Goal: Check status: Check status

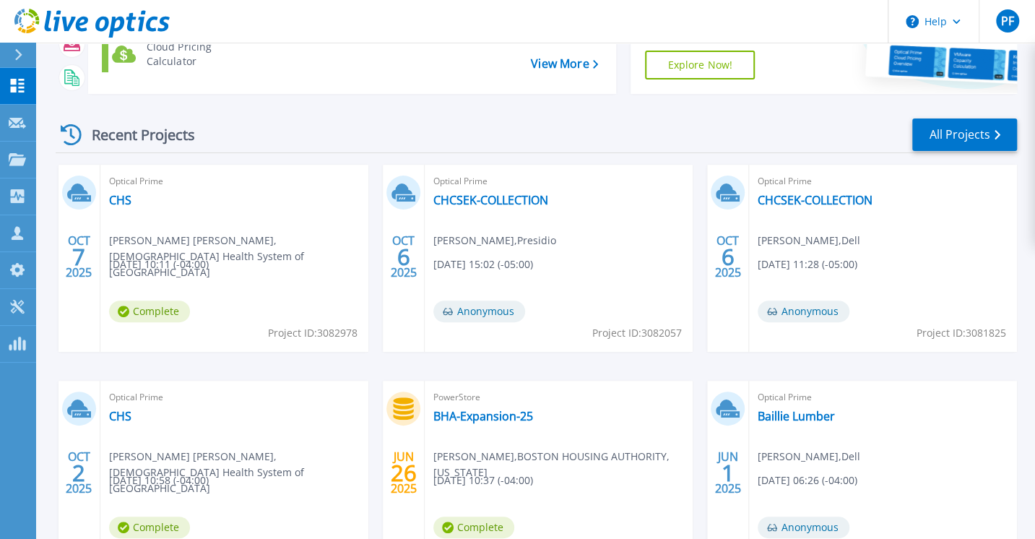
scroll to position [144, 0]
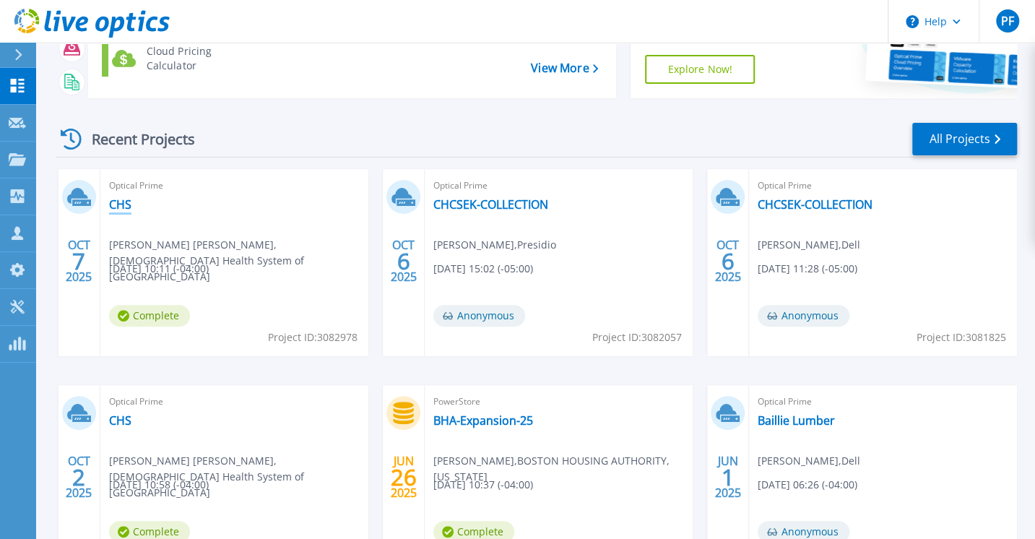
click at [123, 207] on link "CHS" at bounding box center [120, 204] width 22 height 14
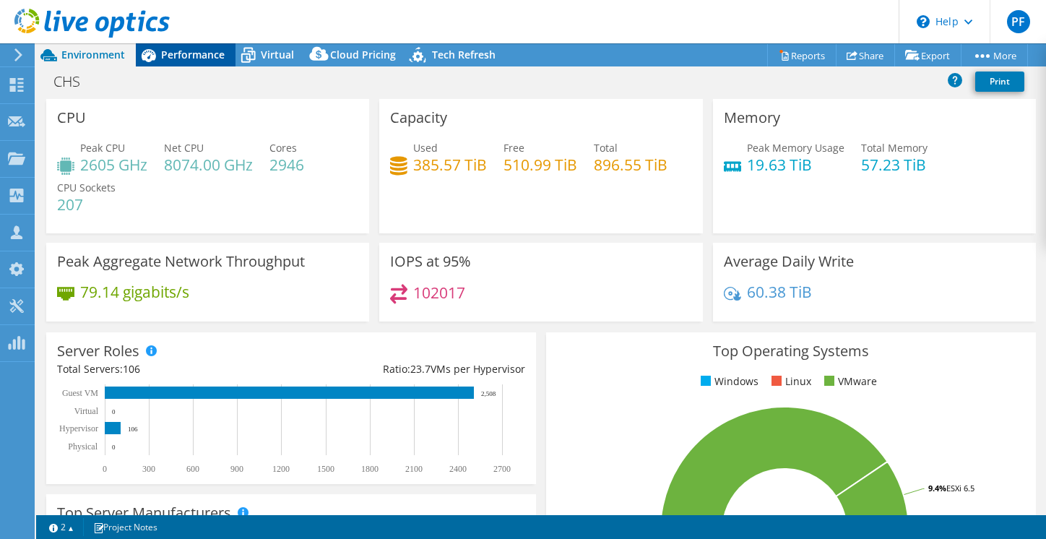
click at [181, 56] on span "Performance" at bounding box center [193, 55] width 64 height 14
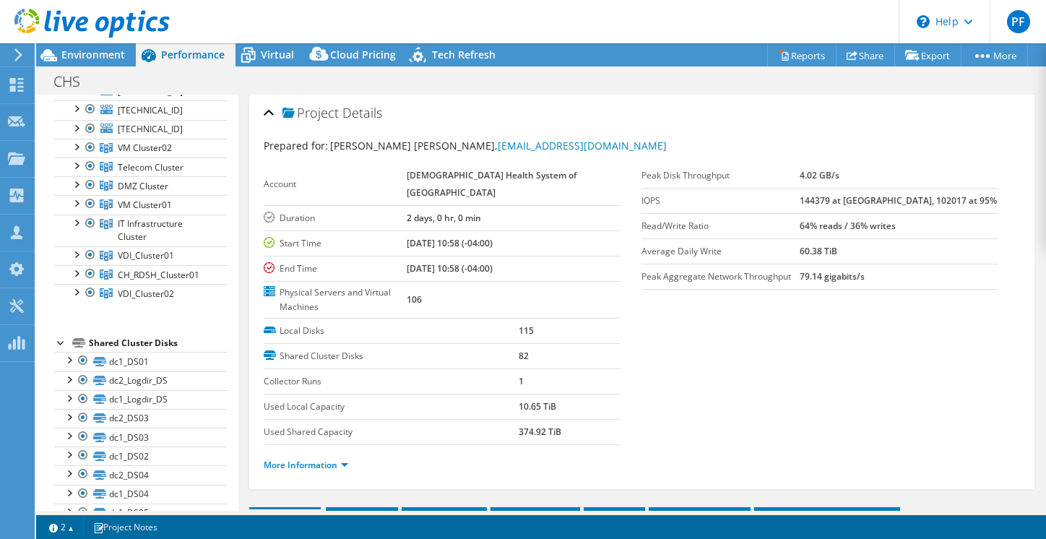
scroll to position [144, 0]
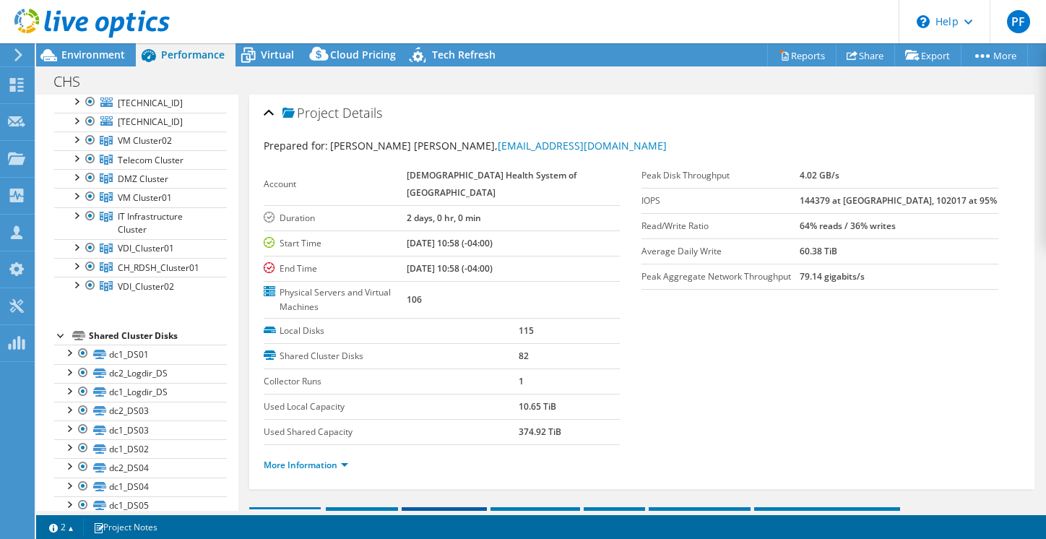
click at [433, 511] on span "Inventory" at bounding box center [444, 518] width 71 height 14
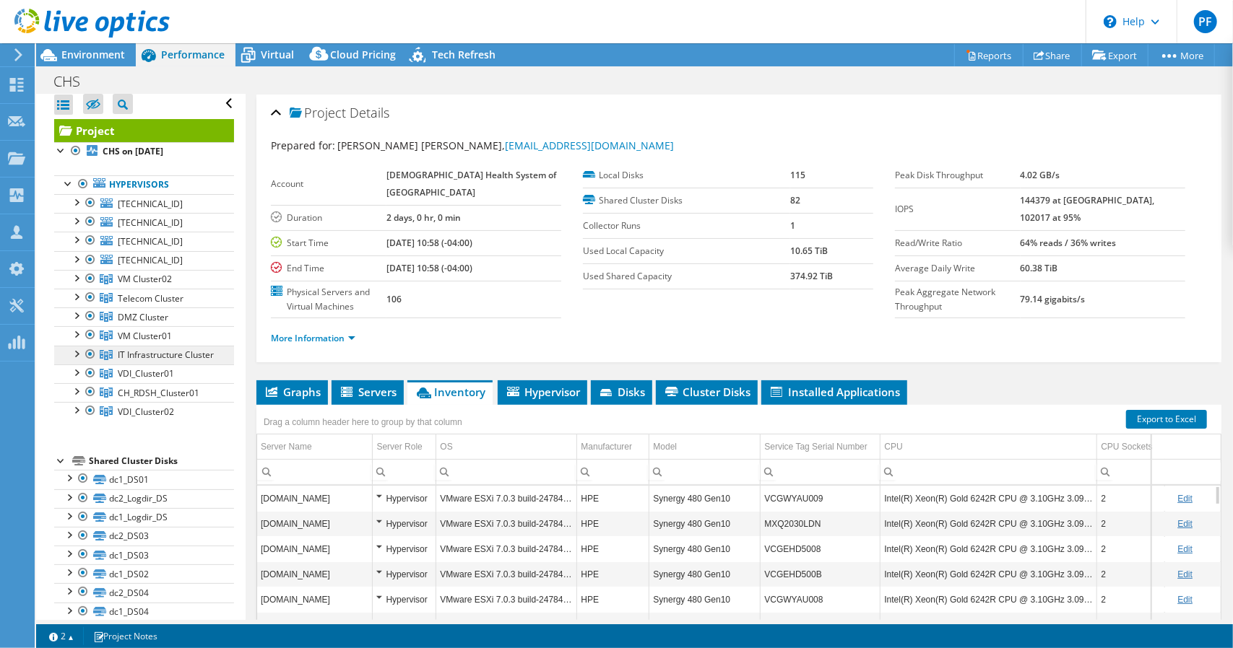
scroll to position [0, 0]
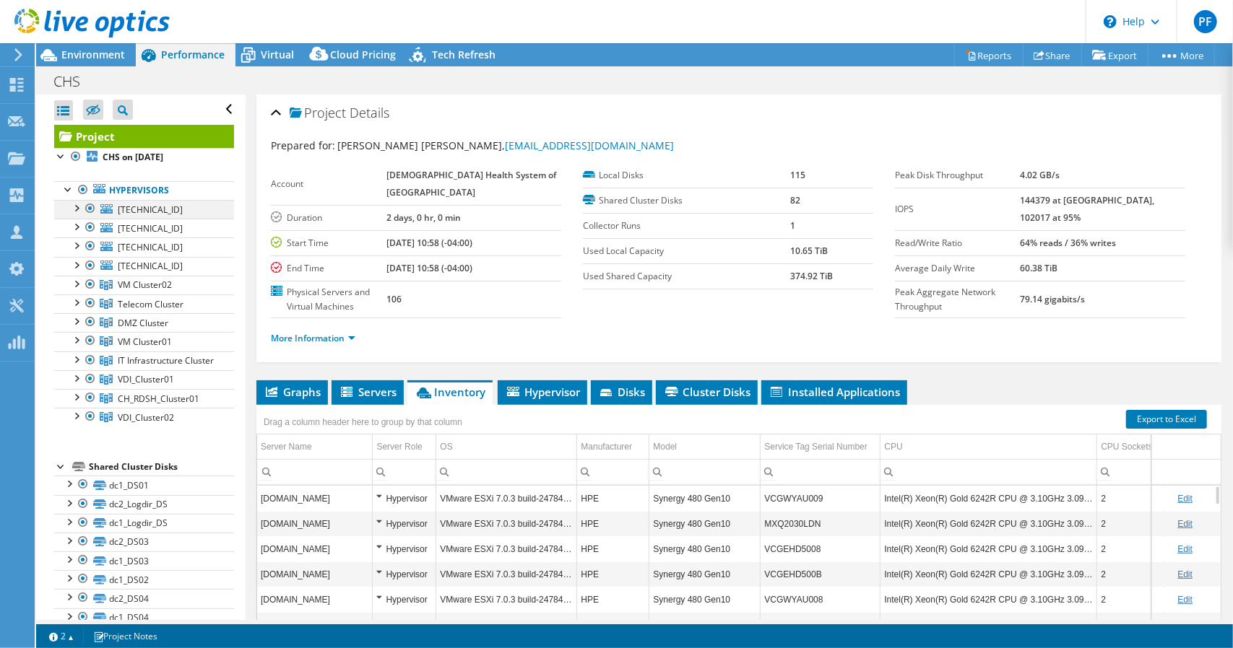
click at [76, 206] on div at bounding box center [76, 207] width 14 height 14
click at [79, 264] on div at bounding box center [76, 264] width 14 height 14
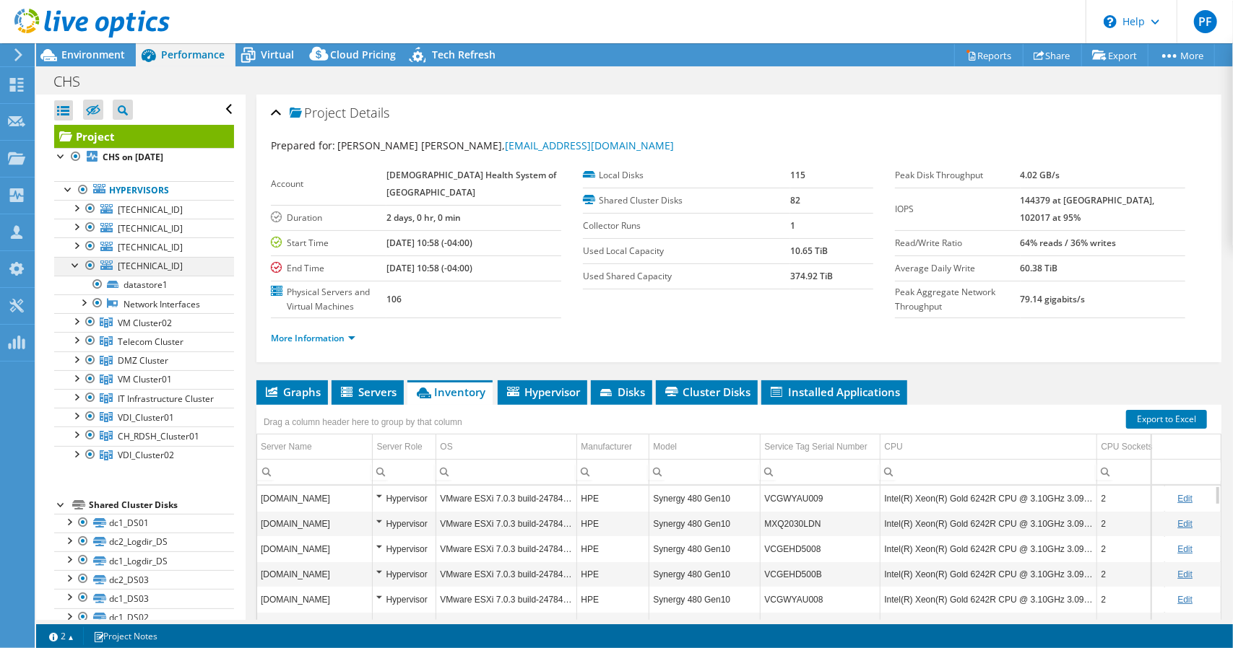
click at [79, 264] on div at bounding box center [76, 264] width 14 height 14
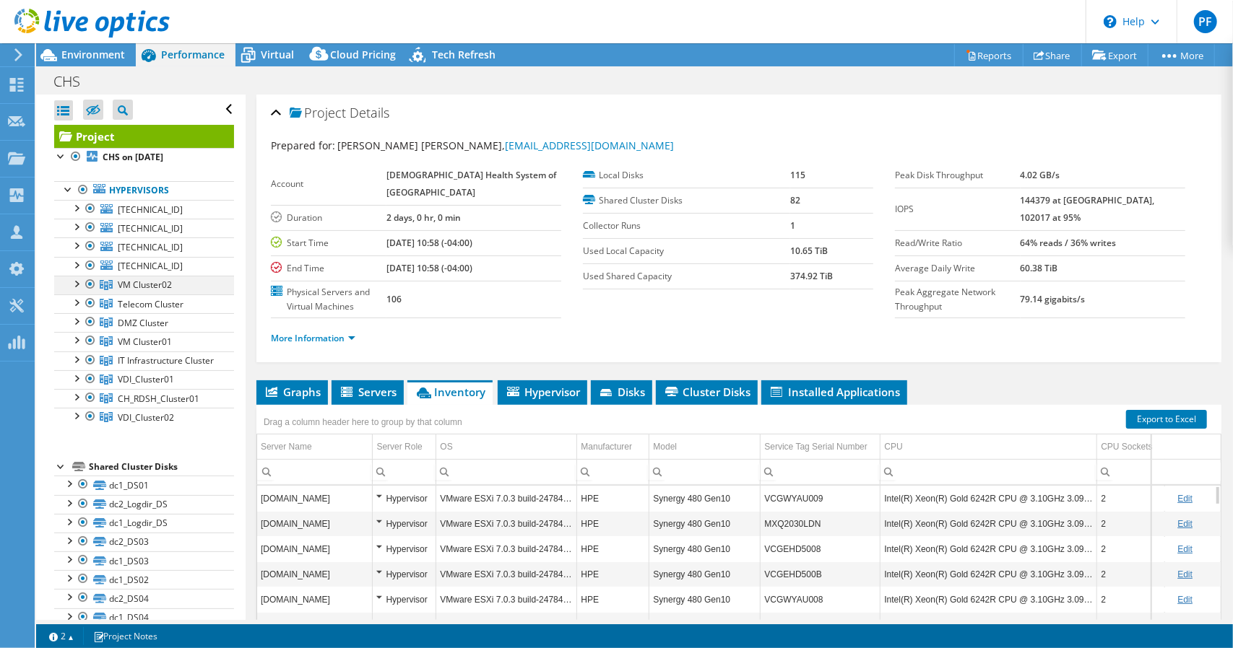
click at [78, 282] on div at bounding box center [76, 283] width 14 height 14
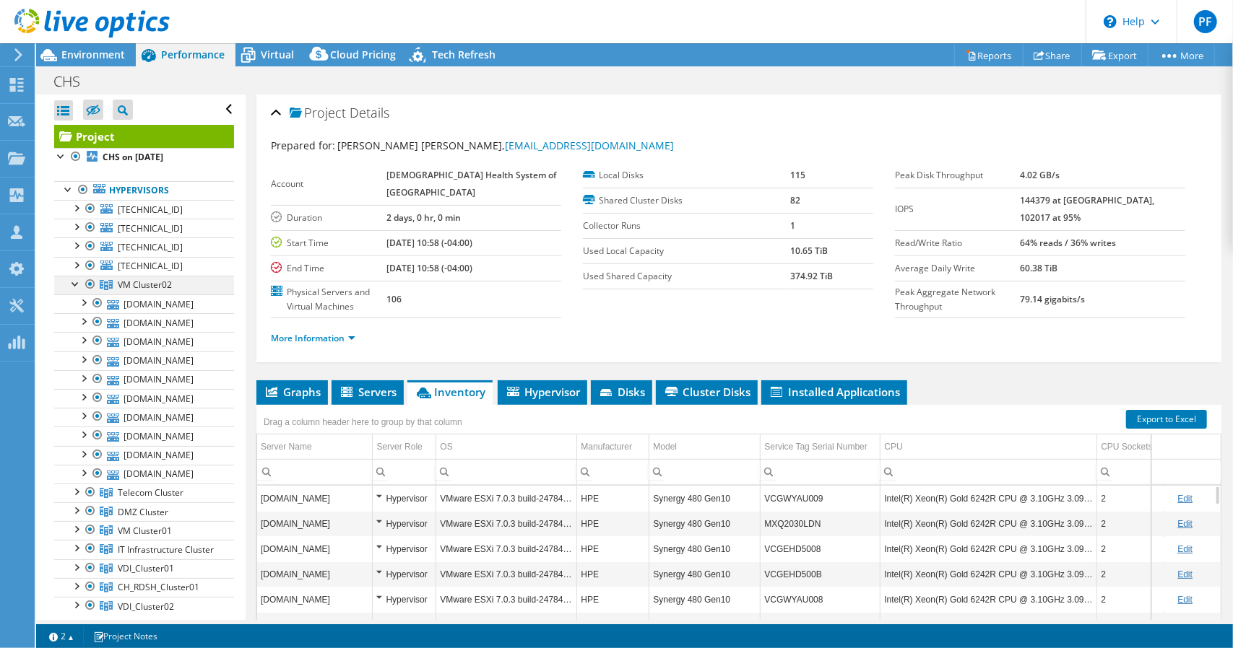
click at [78, 282] on div at bounding box center [76, 283] width 14 height 14
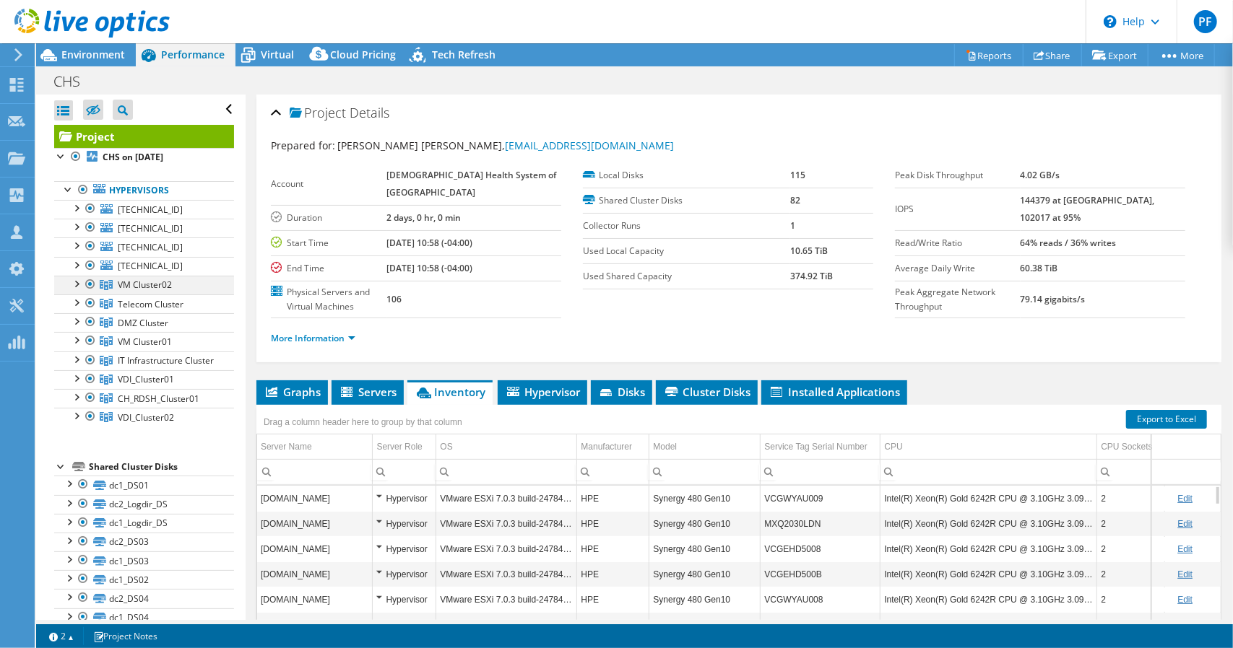
click at [89, 280] on div at bounding box center [90, 284] width 14 height 17
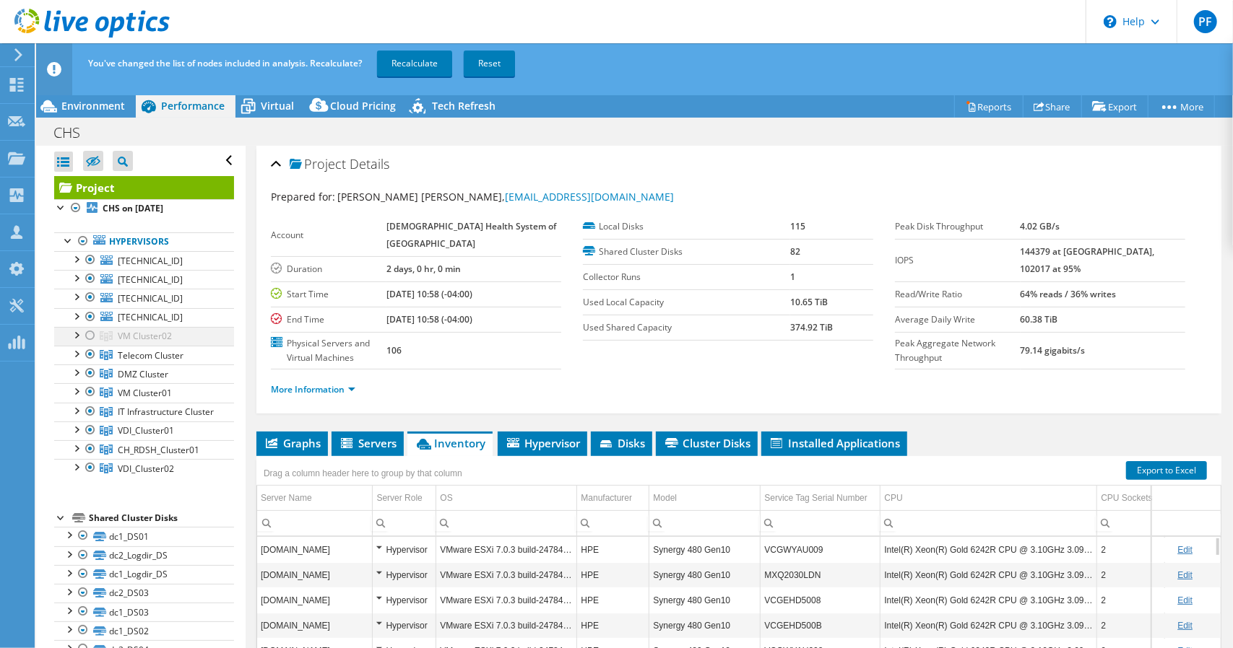
click at [89, 280] on div at bounding box center [90, 278] width 14 height 17
click at [79, 209] on div at bounding box center [76, 207] width 14 height 17
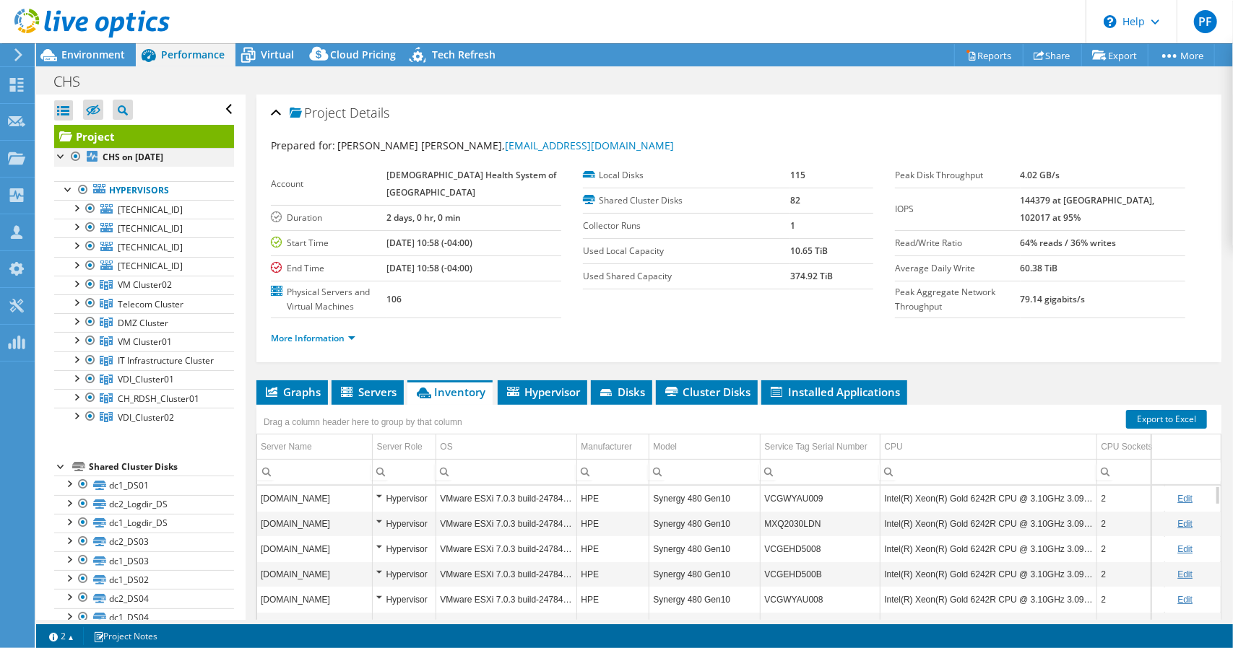
click at [78, 156] on div at bounding box center [76, 156] width 14 height 17
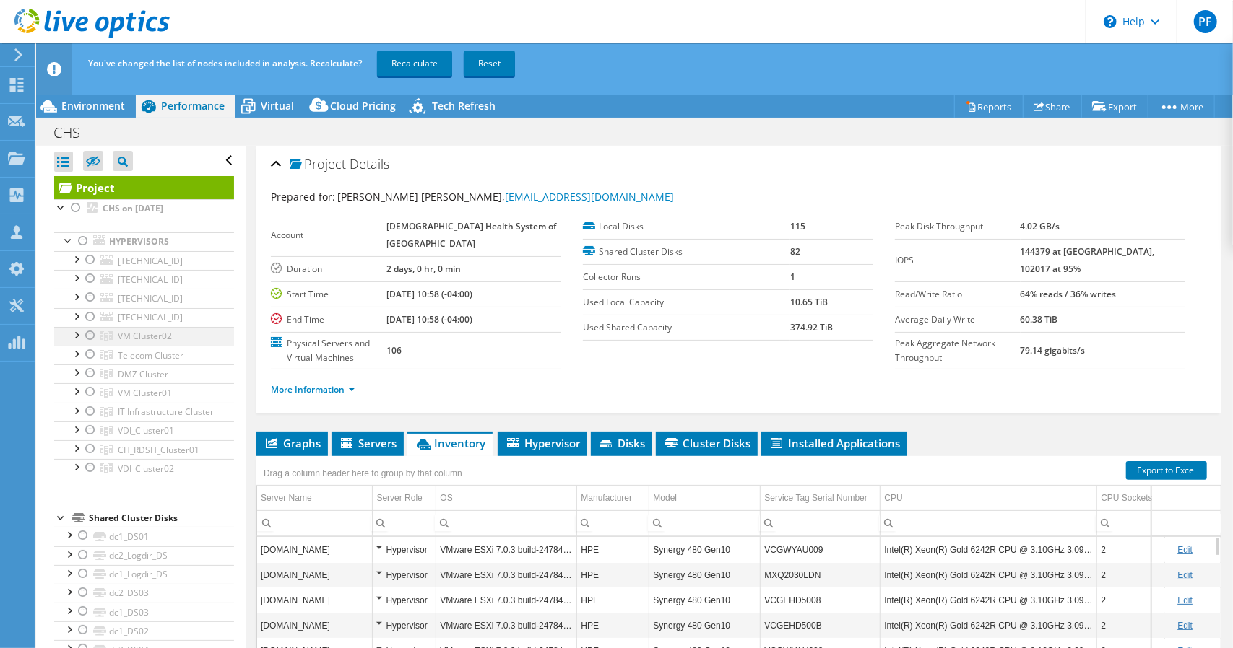
click at [90, 336] on div at bounding box center [90, 335] width 14 height 17
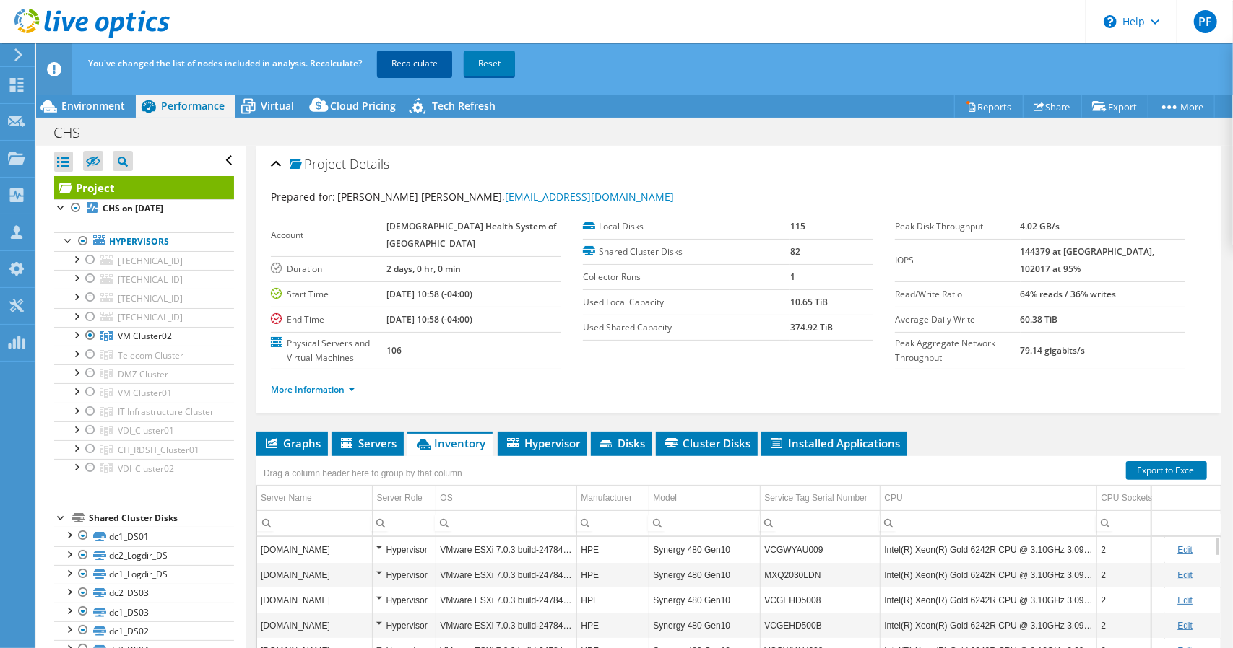
click at [416, 67] on link "Recalculate" at bounding box center [414, 64] width 75 height 26
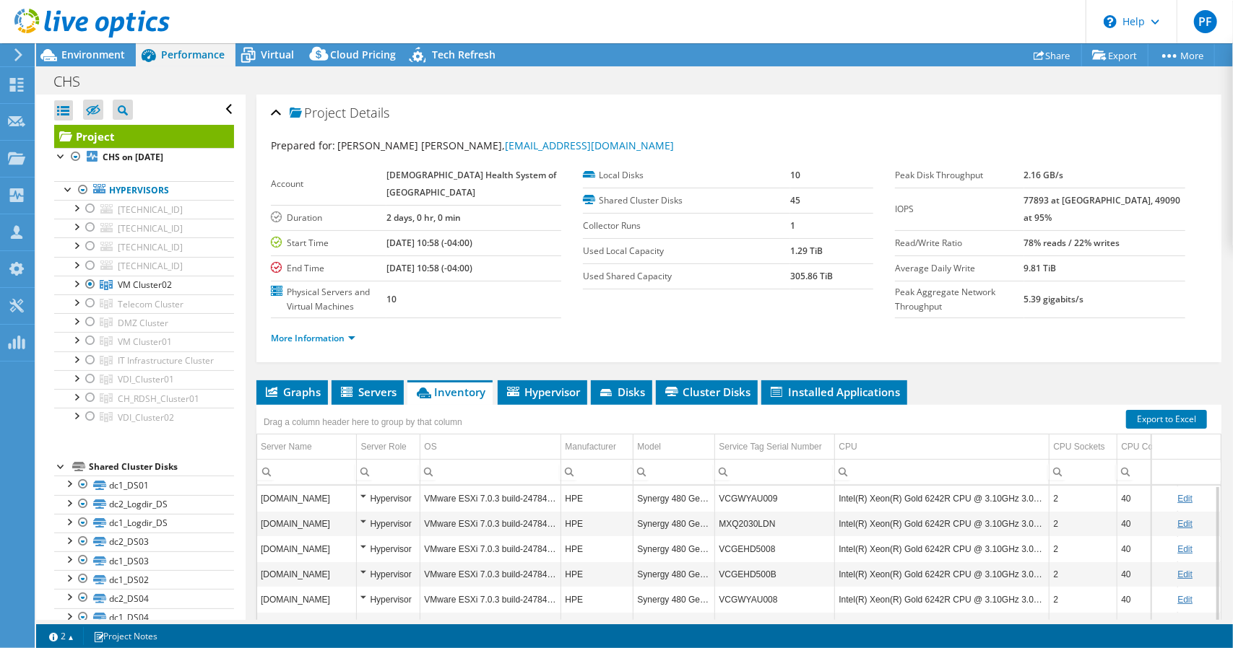
click at [786, 18] on header "PF Partner Team Member [PERSON_NAME] [EMAIL_ADDRESS][DOMAIN_NAME] Presidio My P…" at bounding box center [616, 21] width 1233 height 43
click at [311, 386] on span "Graphs" at bounding box center [292, 392] width 57 height 14
